Goal: Information Seeking & Learning: Find specific fact

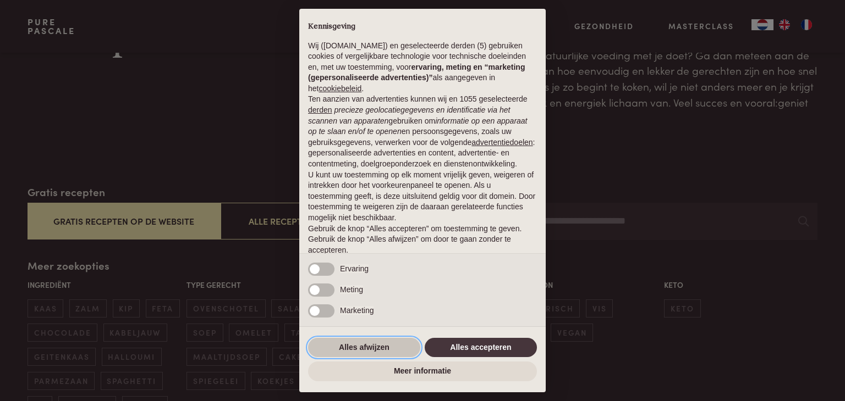
click at [387, 348] on button "Alles afwijzen" at bounding box center [364, 348] width 112 height 20
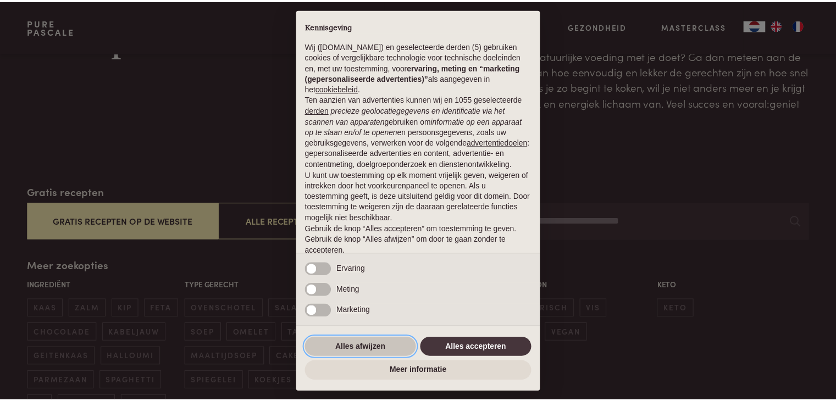
scroll to position [41, 0]
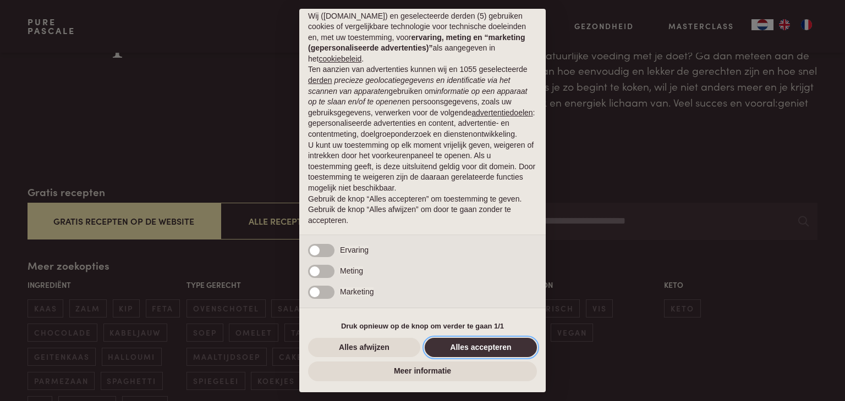
click at [458, 346] on button "Alles accepteren" at bounding box center [481, 348] width 112 height 20
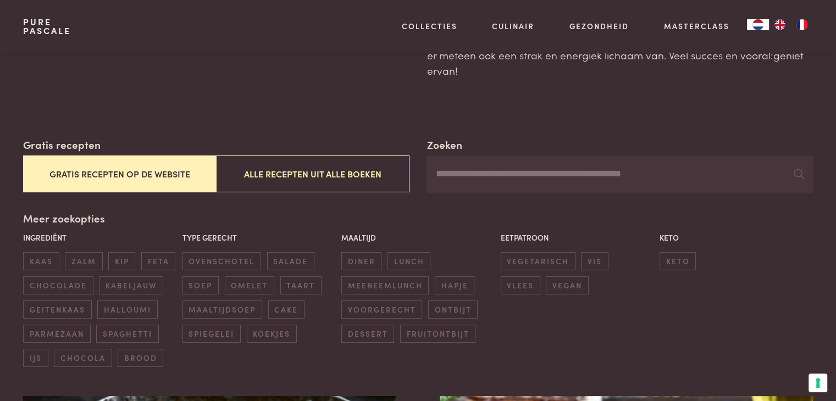
scroll to position [120, 0]
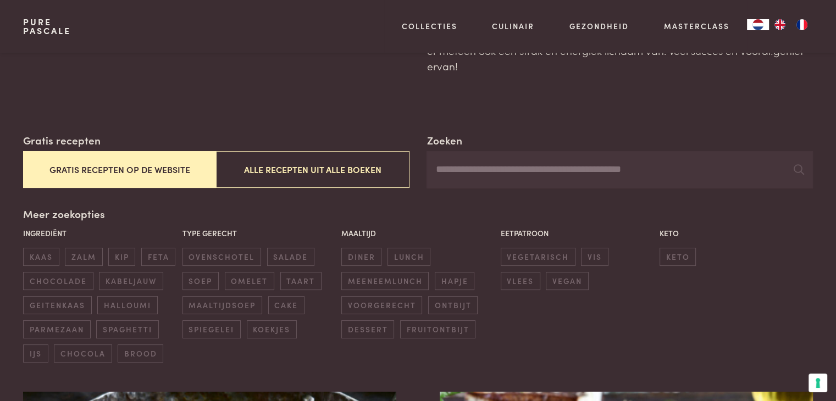
click at [460, 173] on input "Zoeken" at bounding box center [620, 169] width 386 height 37
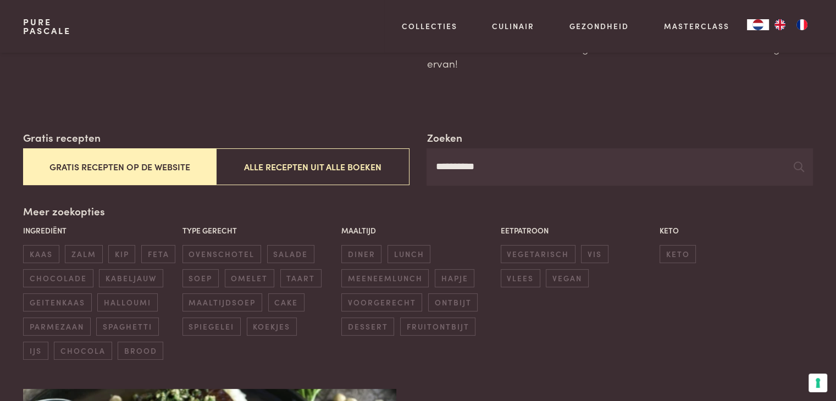
scroll to position [122, 0]
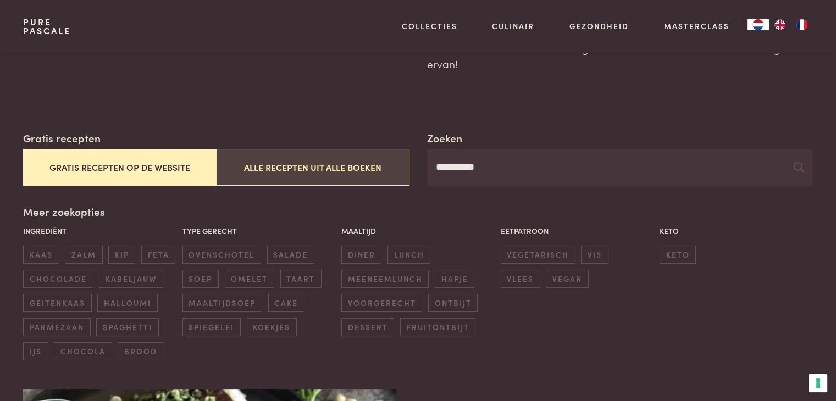
click at [345, 172] on button "Alle recepten uit alle boeken" at bounding box center [312, 167] width 193 height 37
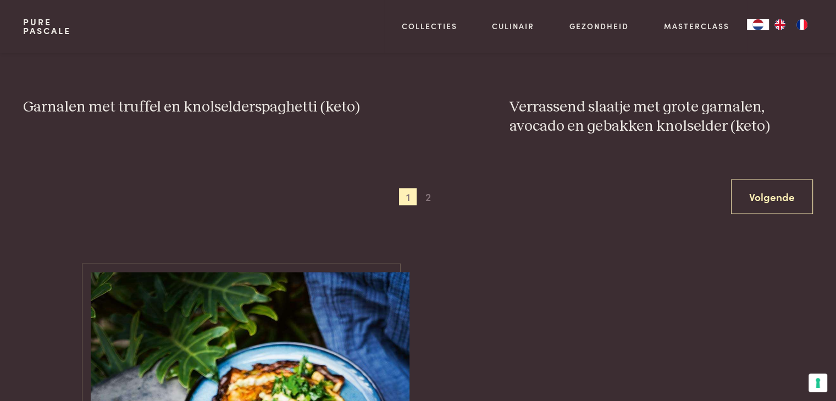
scroll to position [2192, 0]
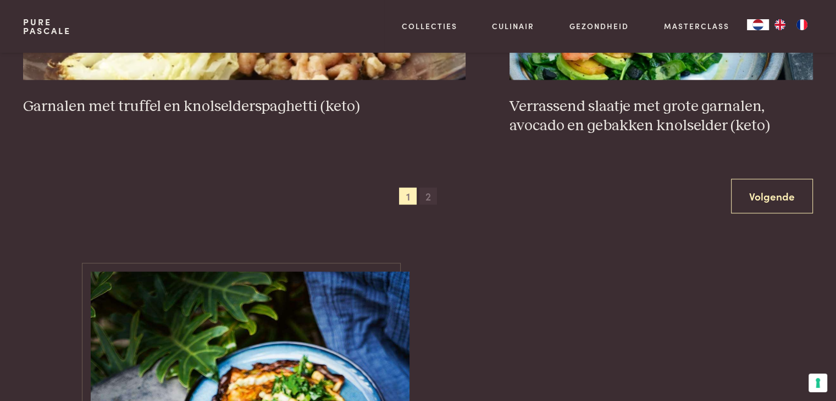
click at [433, 193] on span "2" at bounding box center [429, 197] width 18 height 18
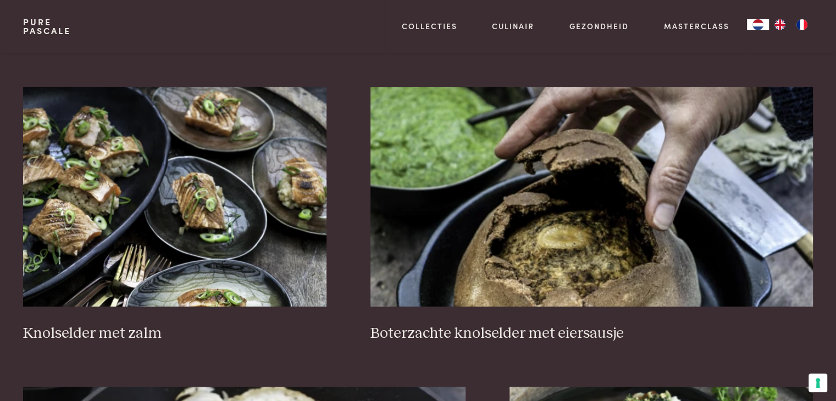
scroll to position [745, 0]
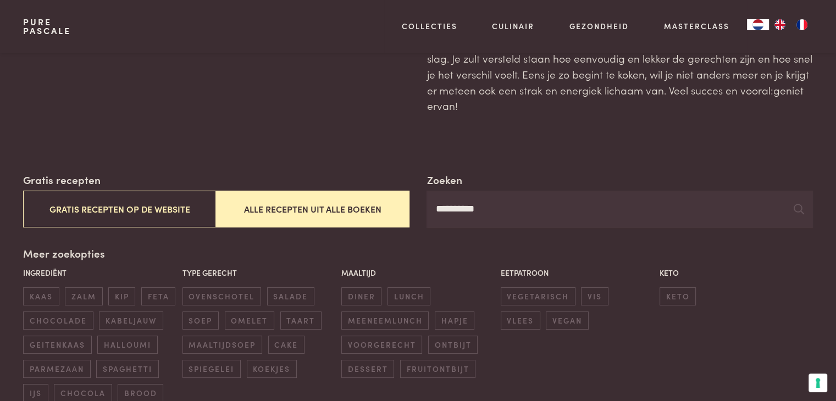
scroll to position [80, 0]
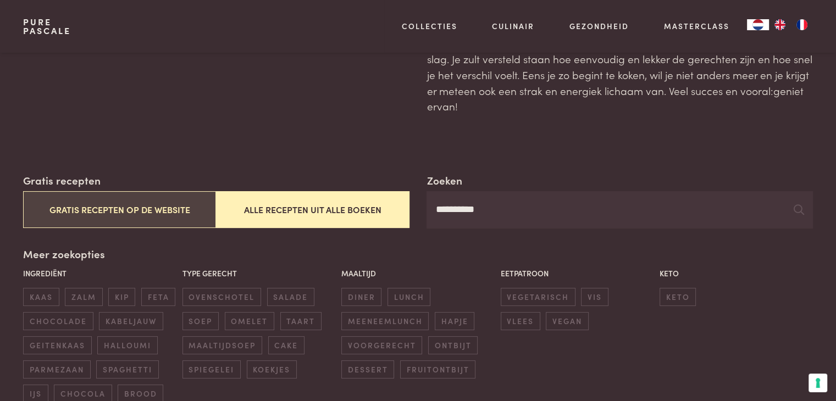
click at [167, 203] on button "Gratis recepten op de website" at bounding box center [119, 209] width 193 height 37
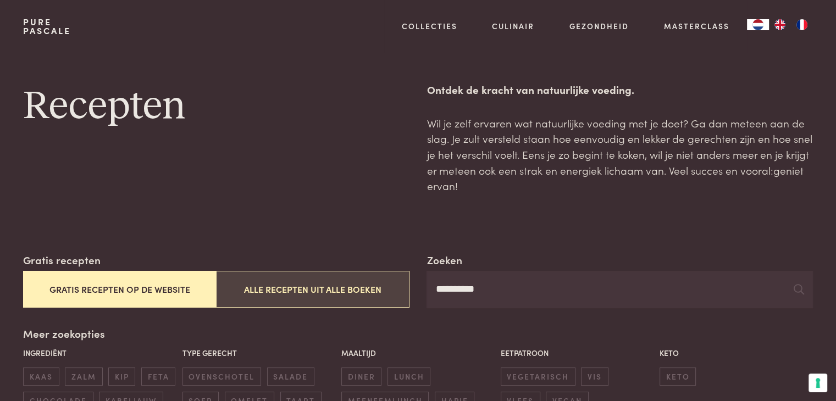
click at [315, 291] on button "Alle recepten uit alle boeken" at bounding box center [312, 289] width 193 height 37
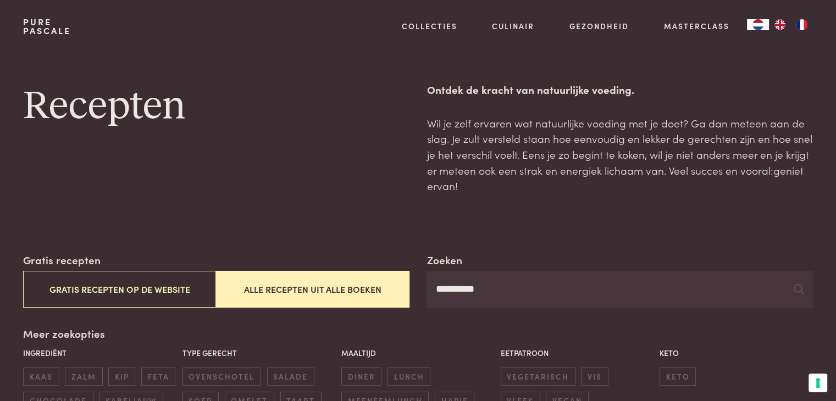
click at [504, 287] on input "**********" at bounding box center [620, 289] width 386 height 37
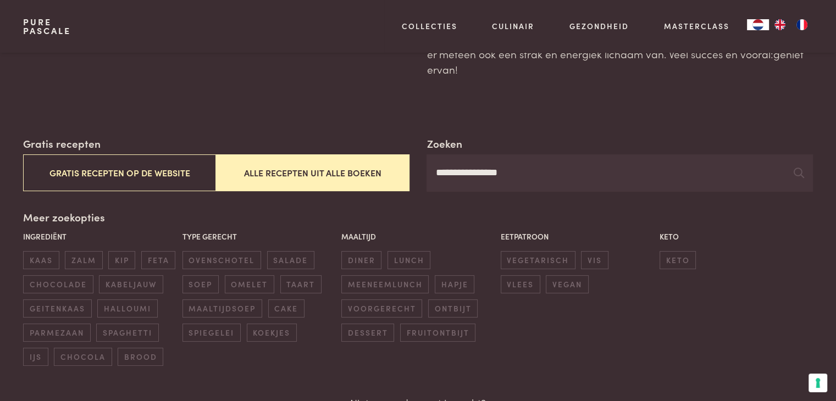
scroll to position [116, 0]
click at [799, 177] on icon at bounding box center [799, 173] width 10 height 10
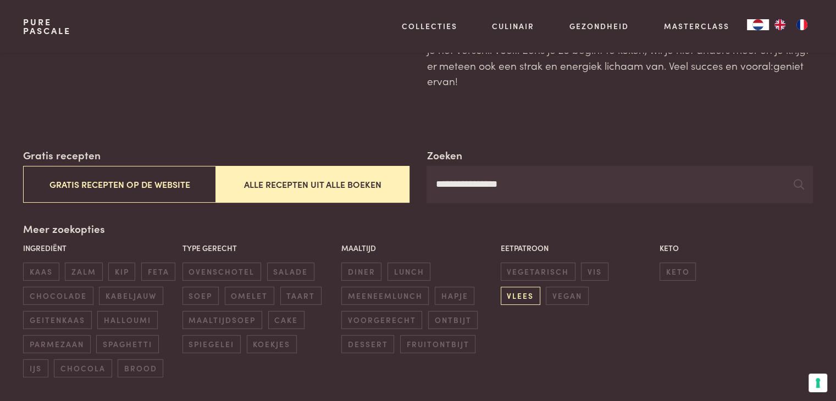
scroll to position [101, 0]
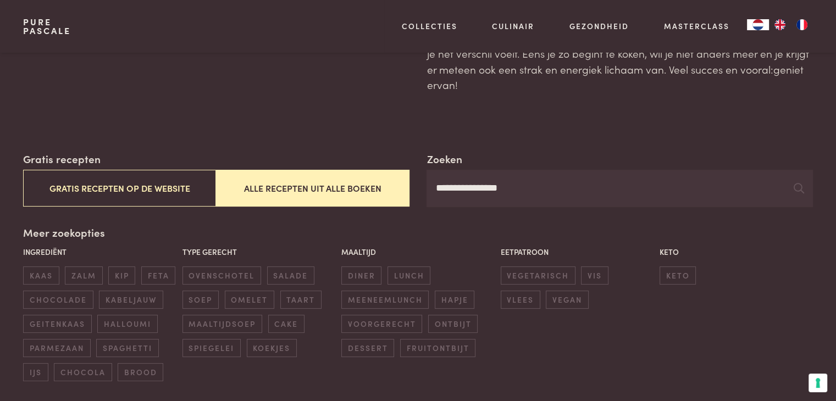
click at [517, 192] on input "**********" at bounding box center [620, 188] width 386 height 37
type input "*"
click at [796, 186] on icon at bounding box center [799, 188] width 10 height 10
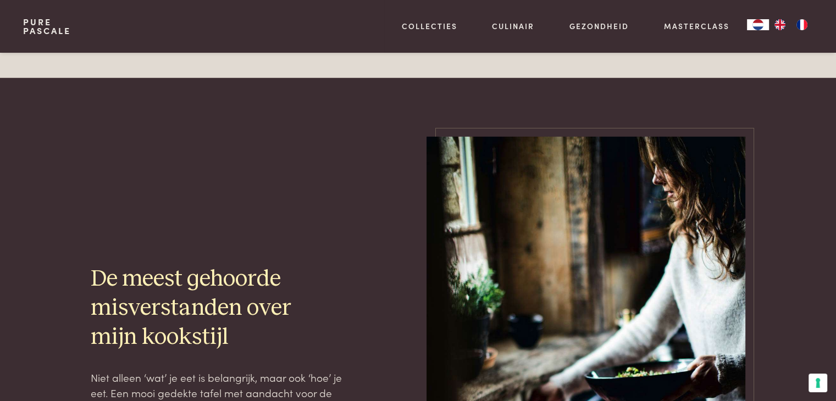
scroll to position [3112, 0]
click at [796, 186] on div "De meest gehoorde misverstanden over mijn kookstijl Niet alleen ‘wat’ je eet is…" at bounding box center [418, 374] width 790 height 476
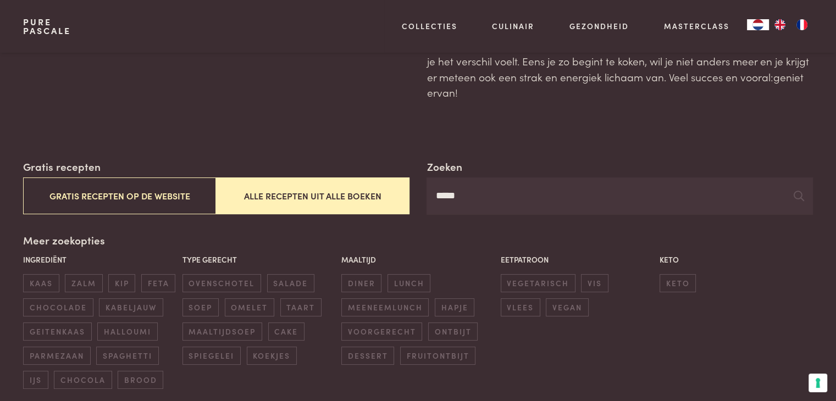
scroll to position [0, 0]
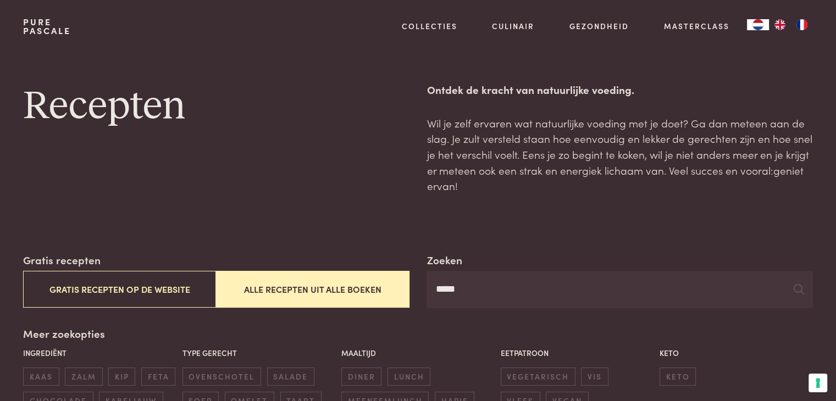
click at [466, 290] on input "*****" at bounding box center [620, 289] width 386 height 37
type input "********"
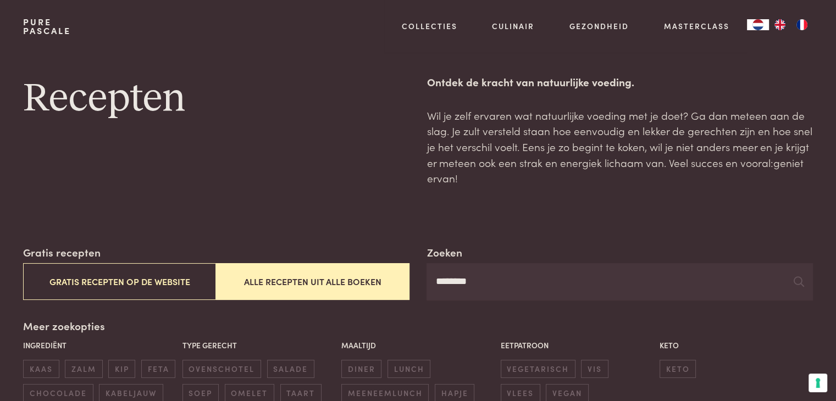
scroll to position [7, 0]
click at [799, 284] on icon at bounding box center [799, 283] width 10 height 10
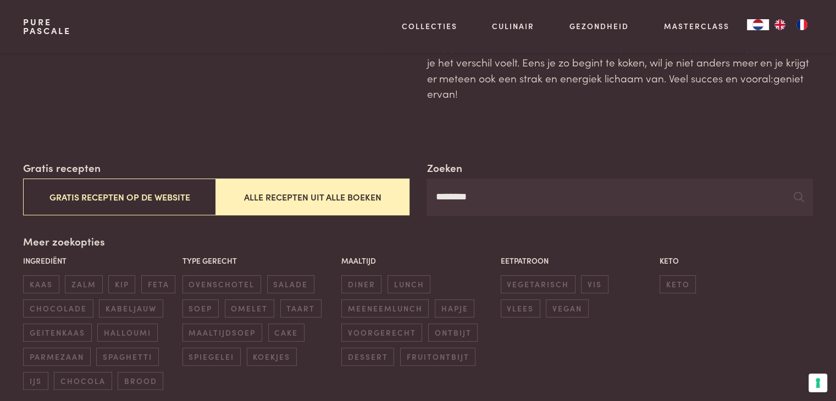
scroll to position [92, 0]
